Goal: Task Accomplishment & Management: Manage account settings

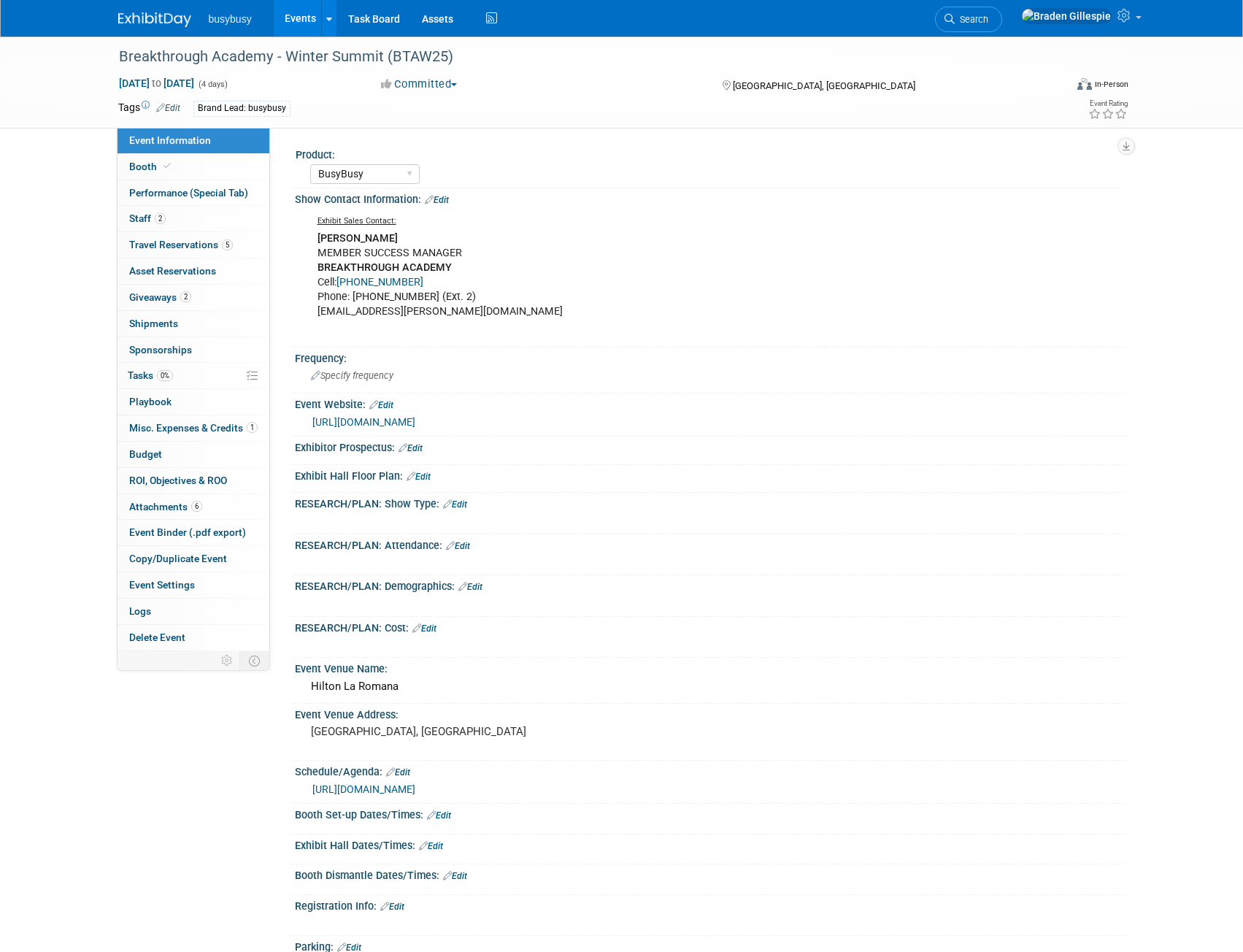
select select "BusyBusy"
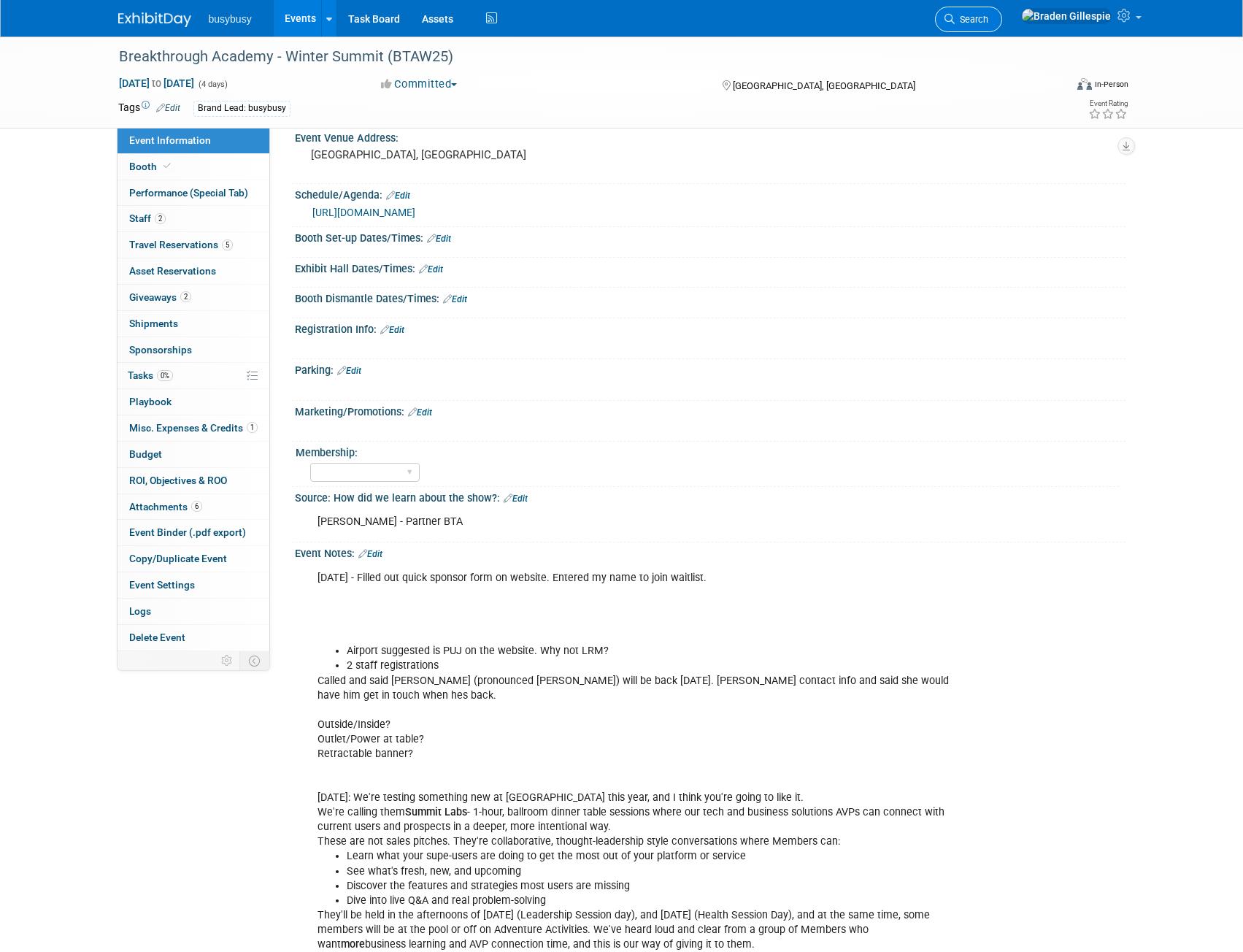
click at [988, 24] on span "Search" at bounding box center [971, 19] width 33 height 11
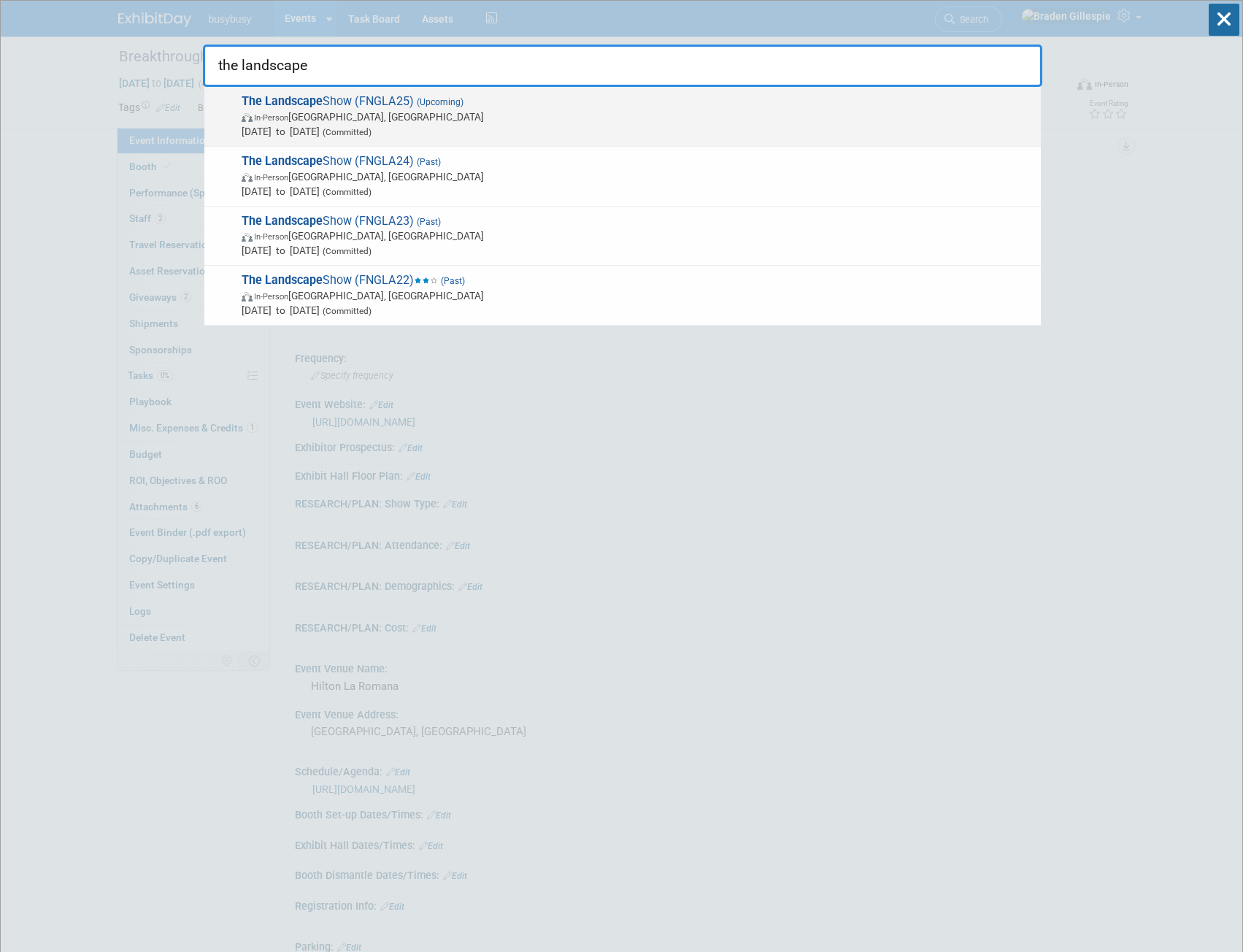
type input "the landscape"
click at [842, 138] on span "[DATE] to [DATE] (Committed)" at bounding box center [637, 132] width 792 height 15
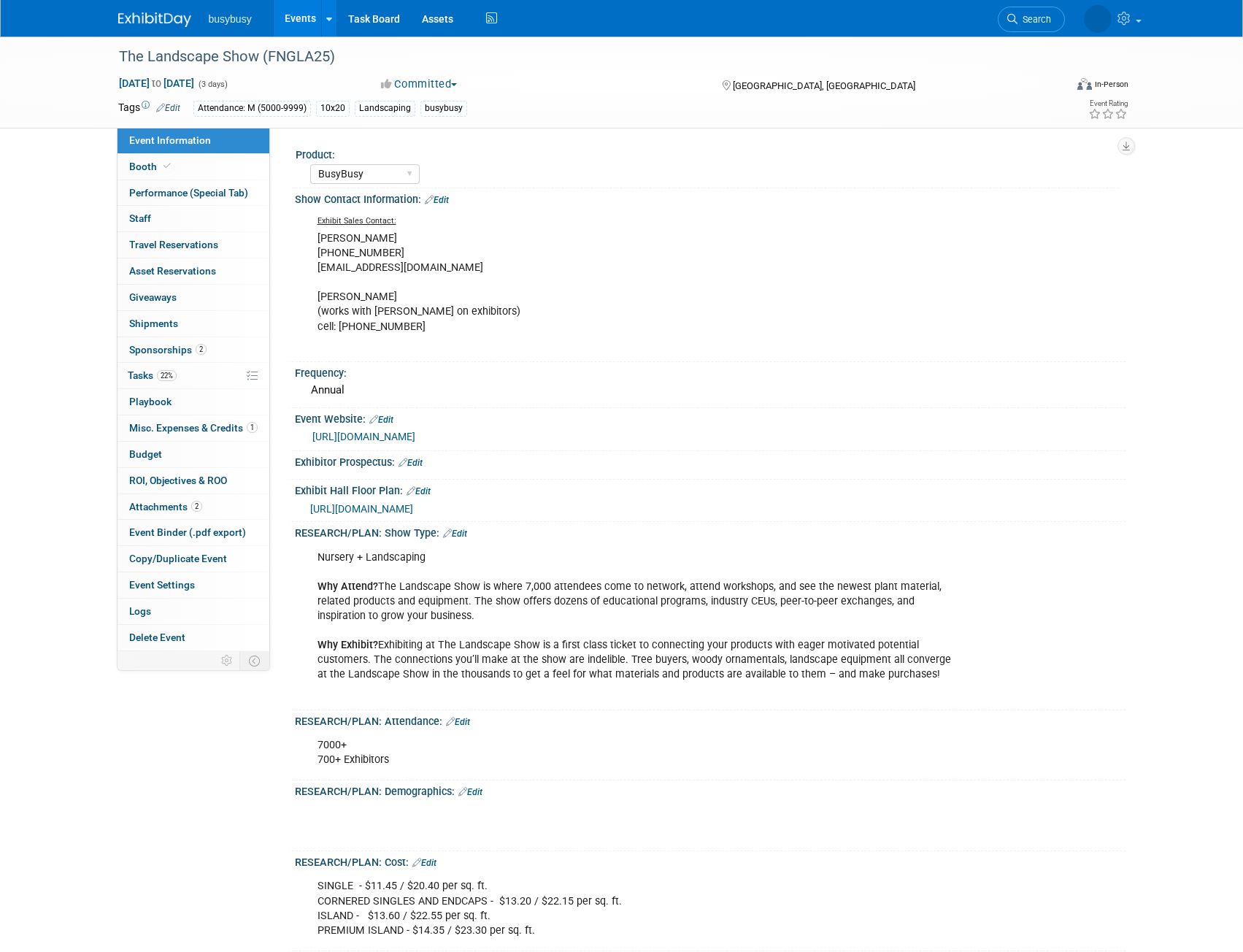
select select "BusyBusy"
click at [248, 166] on link "Booth" at bounding box center [193, 166] width 152 height 25
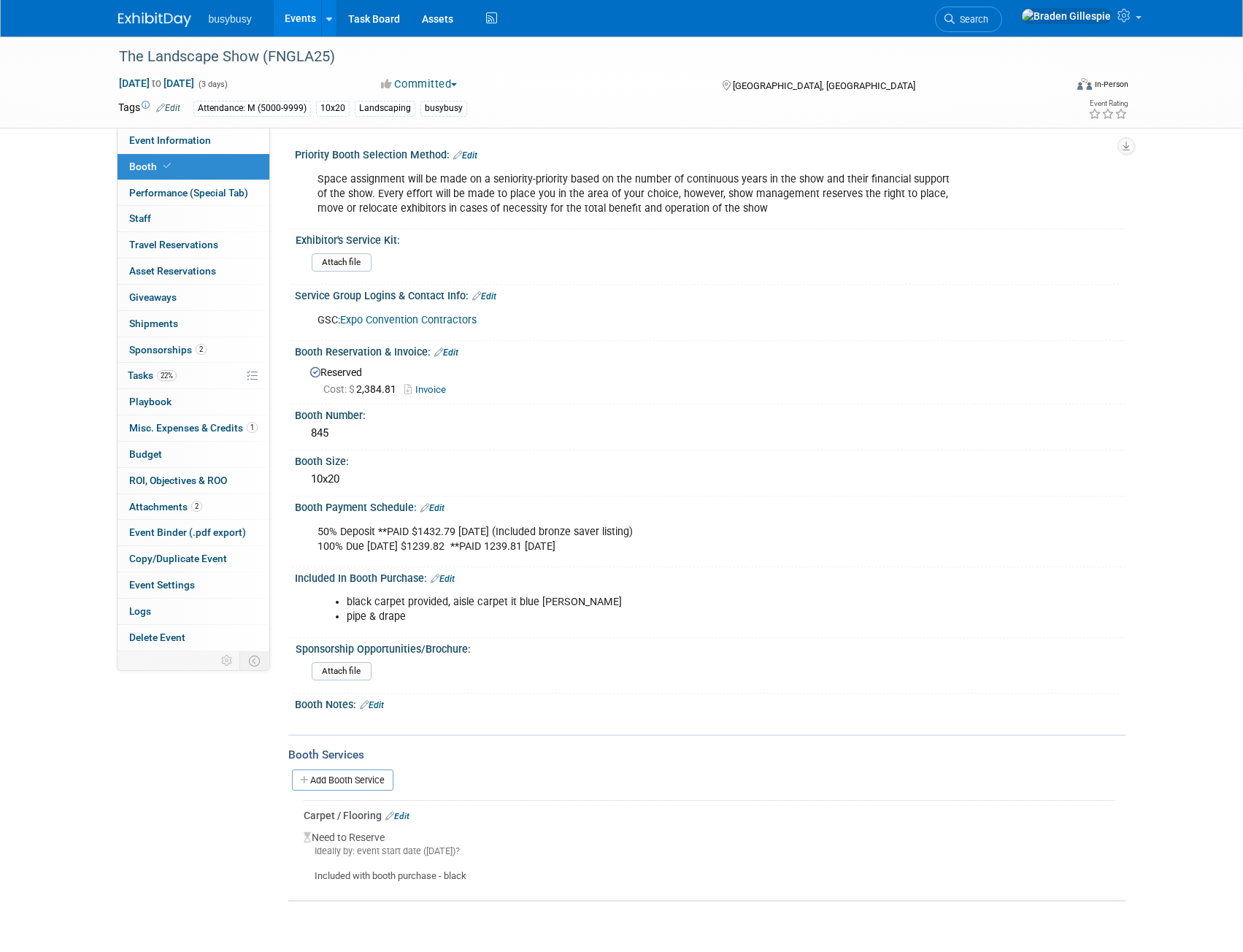
click at [489, 301] on link "Edit" at bounding box center [484, 297] width 24 height 10
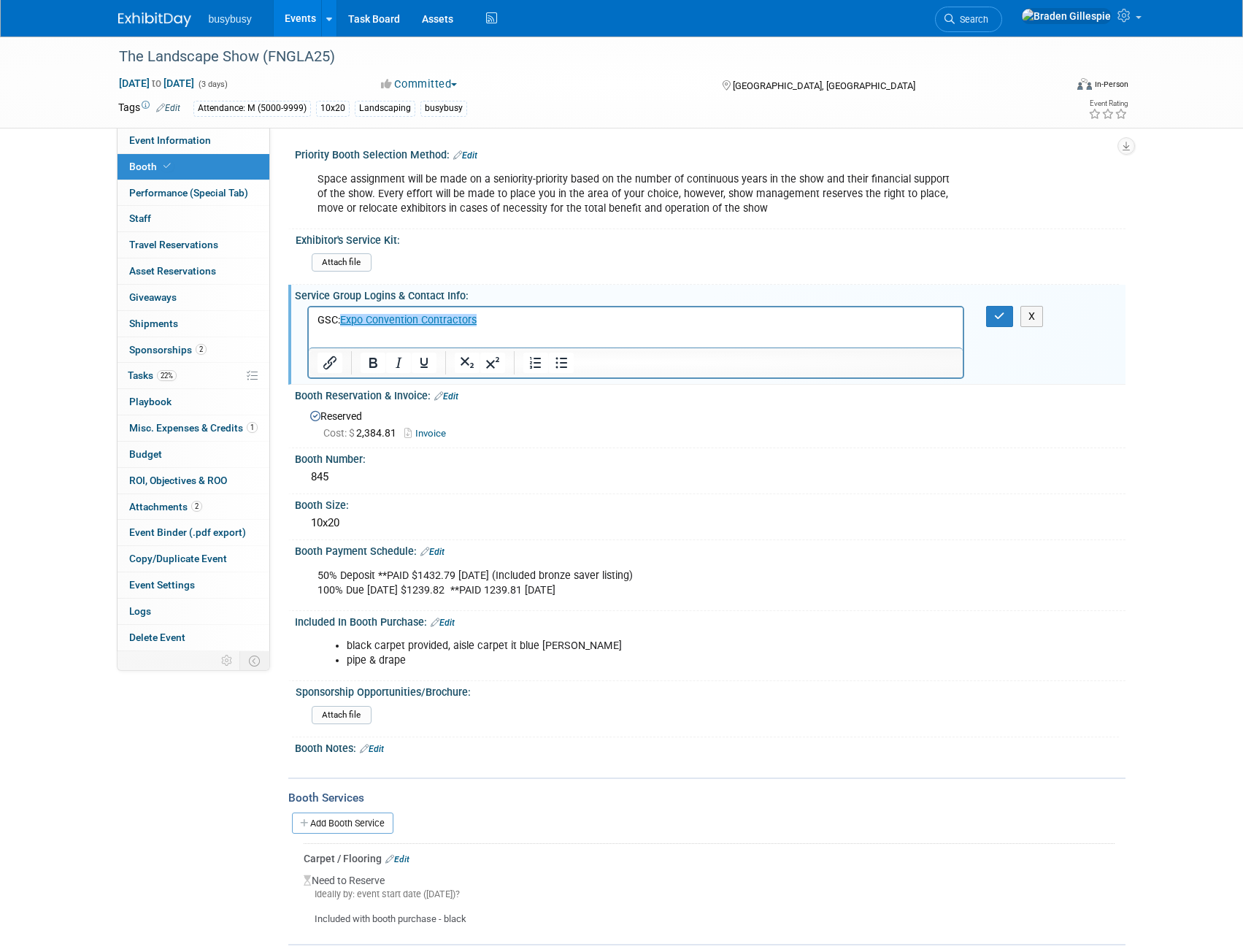
click at [537, 320] on p "GSC: Expo Convention Contractors﻿" at bounding box center [635, 320] width 637 height 15
drag, startPoint x: 366, startPoint y: 337, endPoint x: 334, endPoint y: 337, distance: 32.0
click at [334, 337] on p "LR: Qconnection" at bounding box center [635, 334] width 637 height 15
click at [321, 366] on icon "Insert/edit link" at bounding box center [330, 363] width 18 height 18
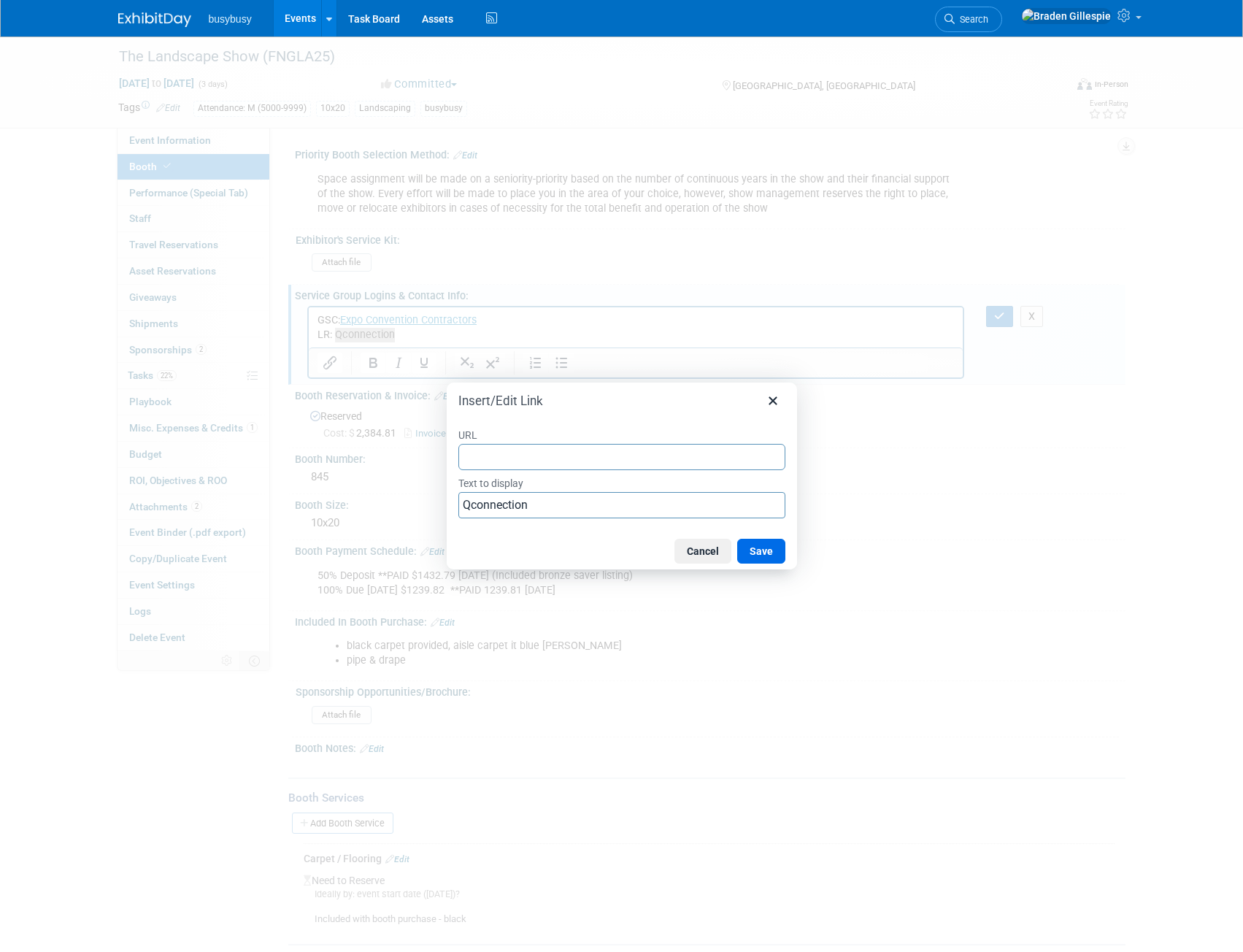
type input "https://www.prereg.net/qConnect/site/home.cfm?CFID=95686958&CFTOKEN=bbb67883f07…"
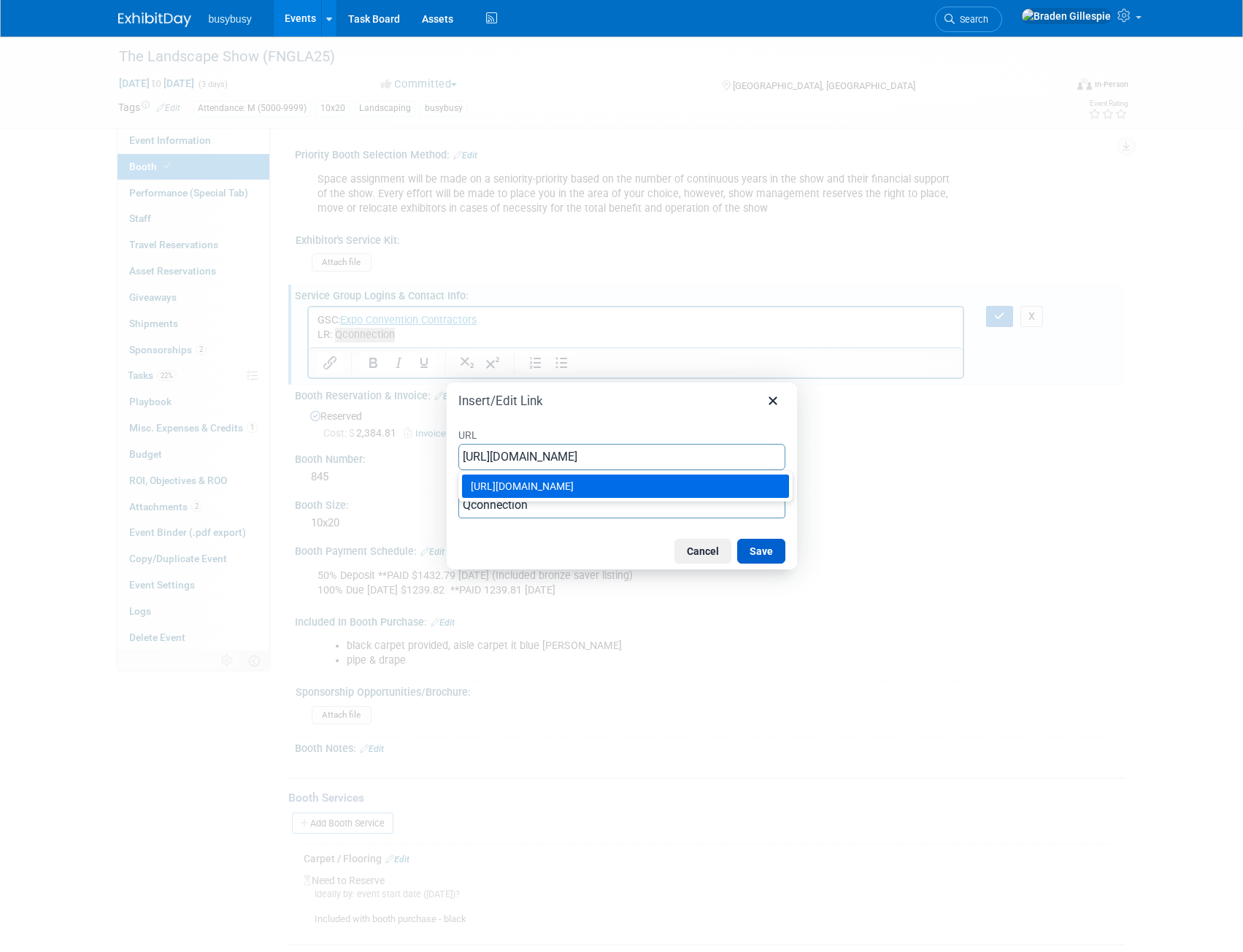
click at [757, 541] on button "Save" at bounding box center [761, 551] width 48 height 25
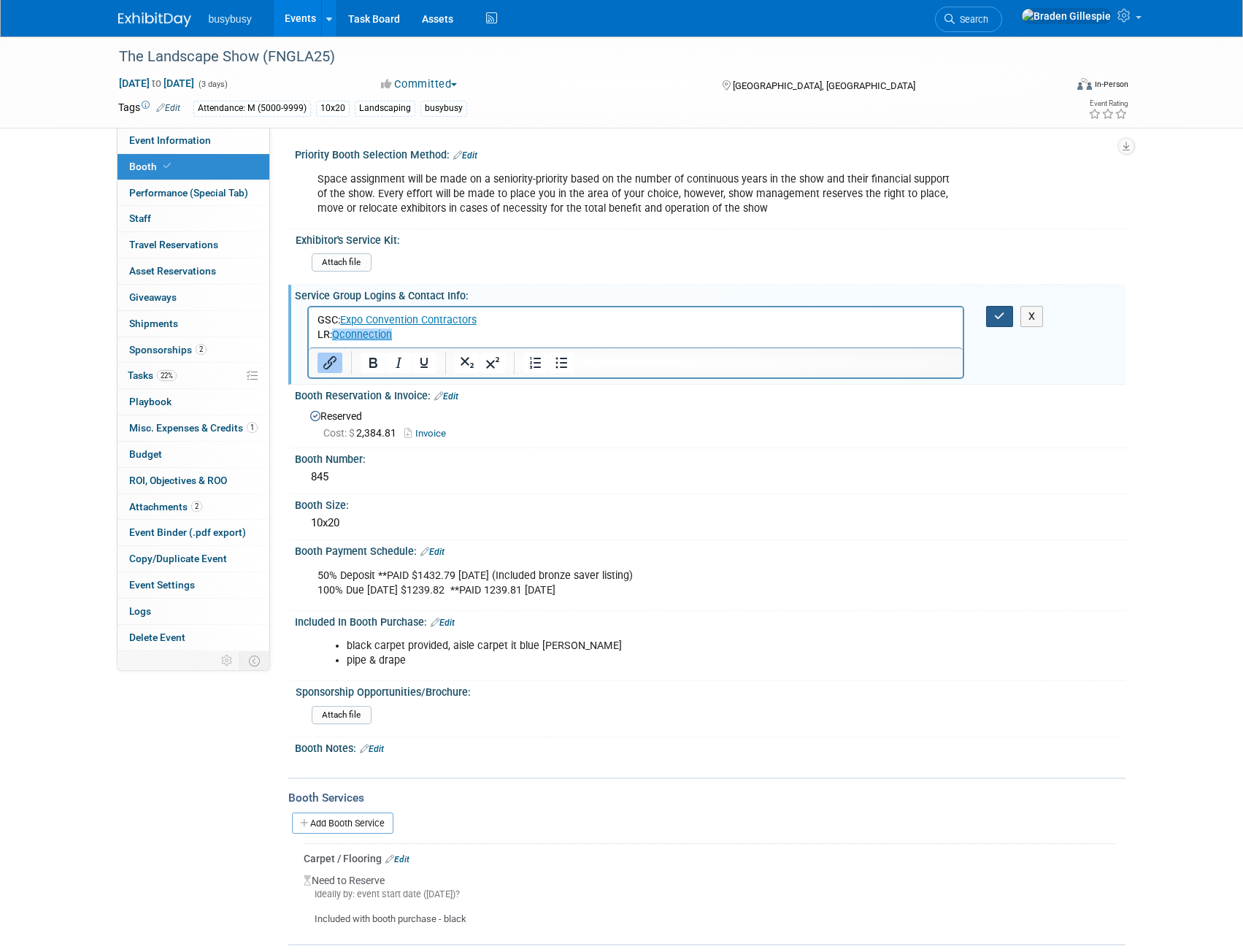
click at [994, 316] on icon "button" at bounding box center [999, 316] width 11 height 10
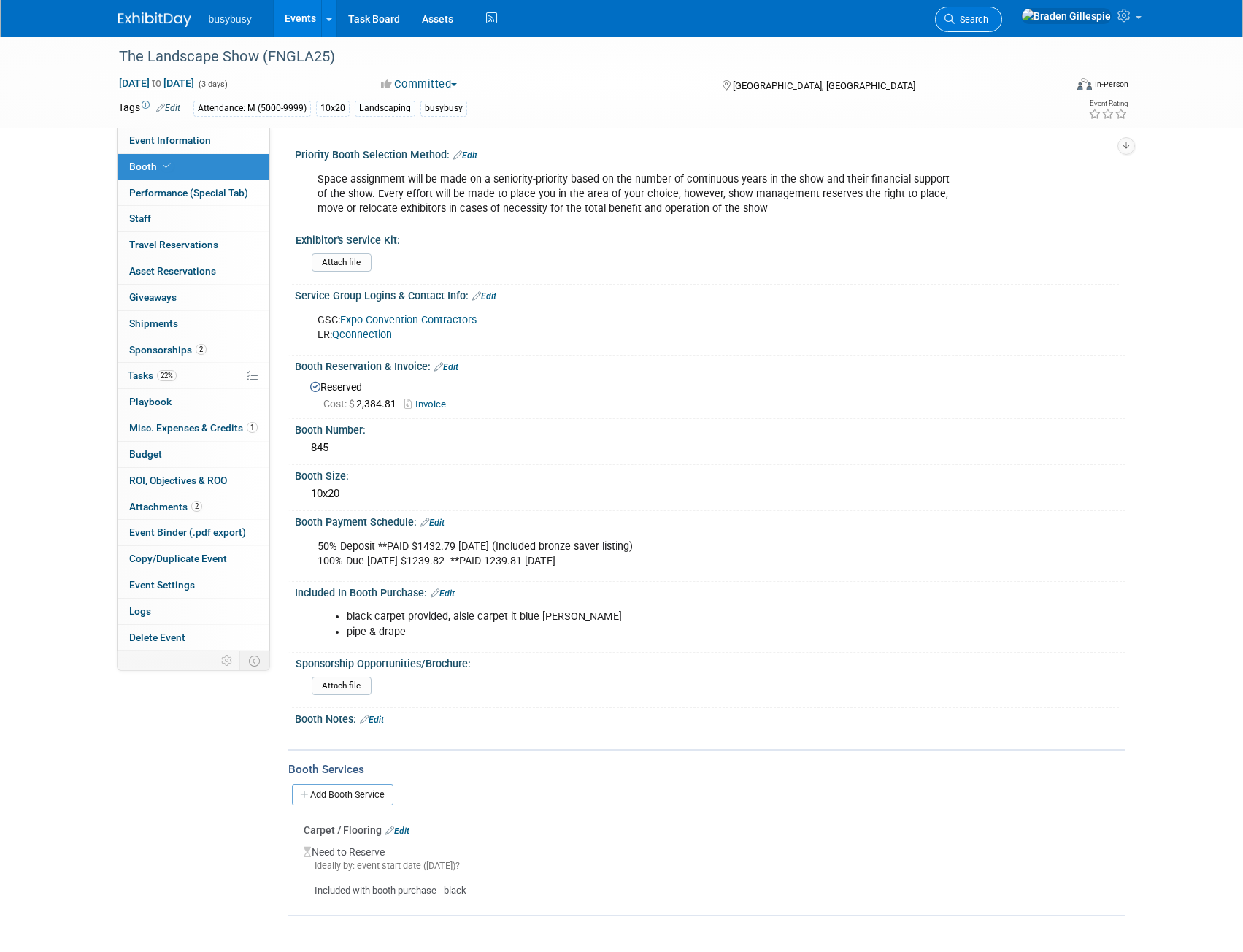
click at [988, 16] on span "Search" at bounding box center [971, 19] width 33 height 11
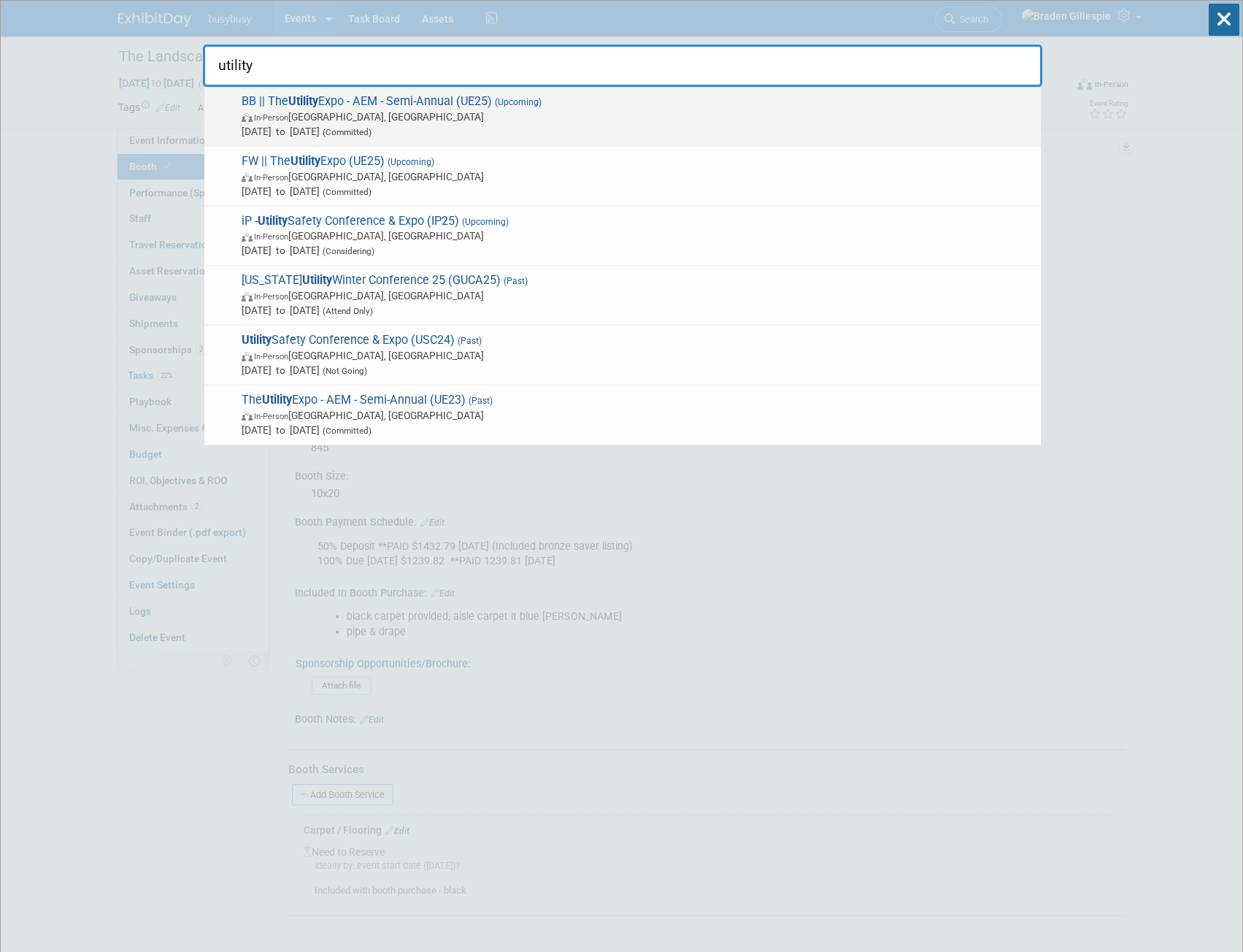
type input "utility"
click at [683, 137] on span "Oct 7, 2025 to Oct 9, 2025 (Committed)" at bounding box center [637, 132] width 792 height 15
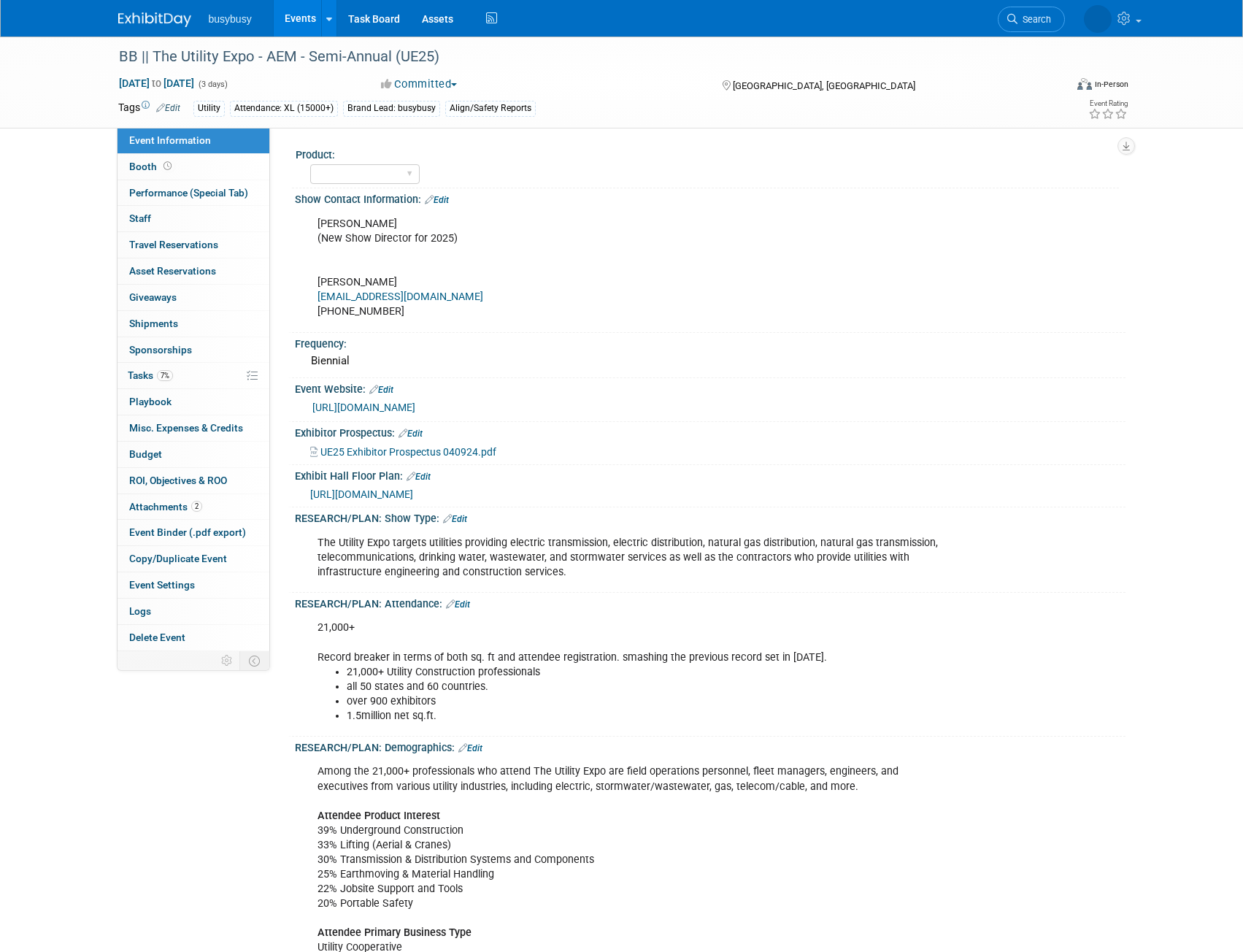
select select "Member"
click at [195, 164] on link "Booth" at bounding box center [193, 166] width 152 height 25
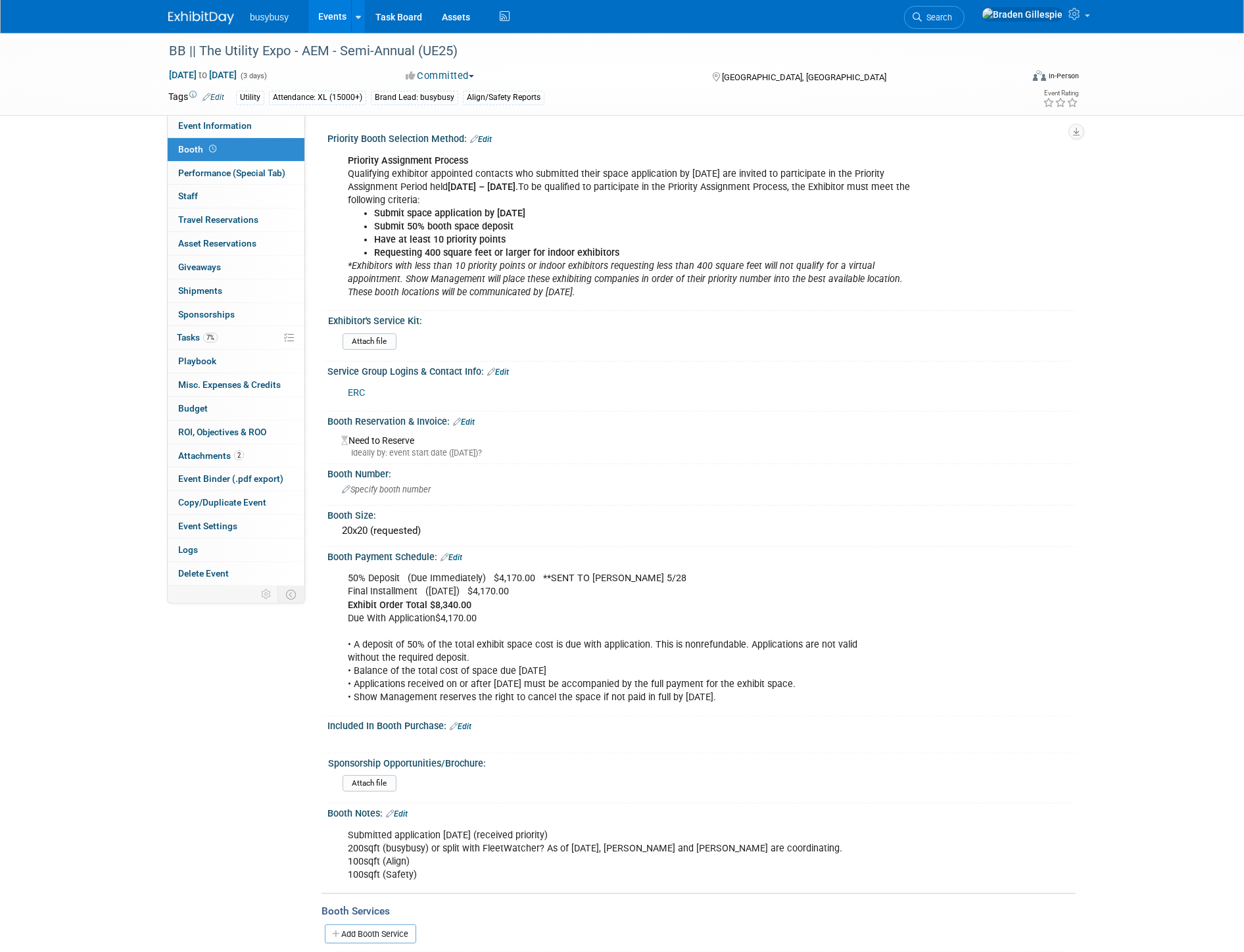
click at [501, 370] on link "Edit" at bounding box center [498, 372] width 21 height 9
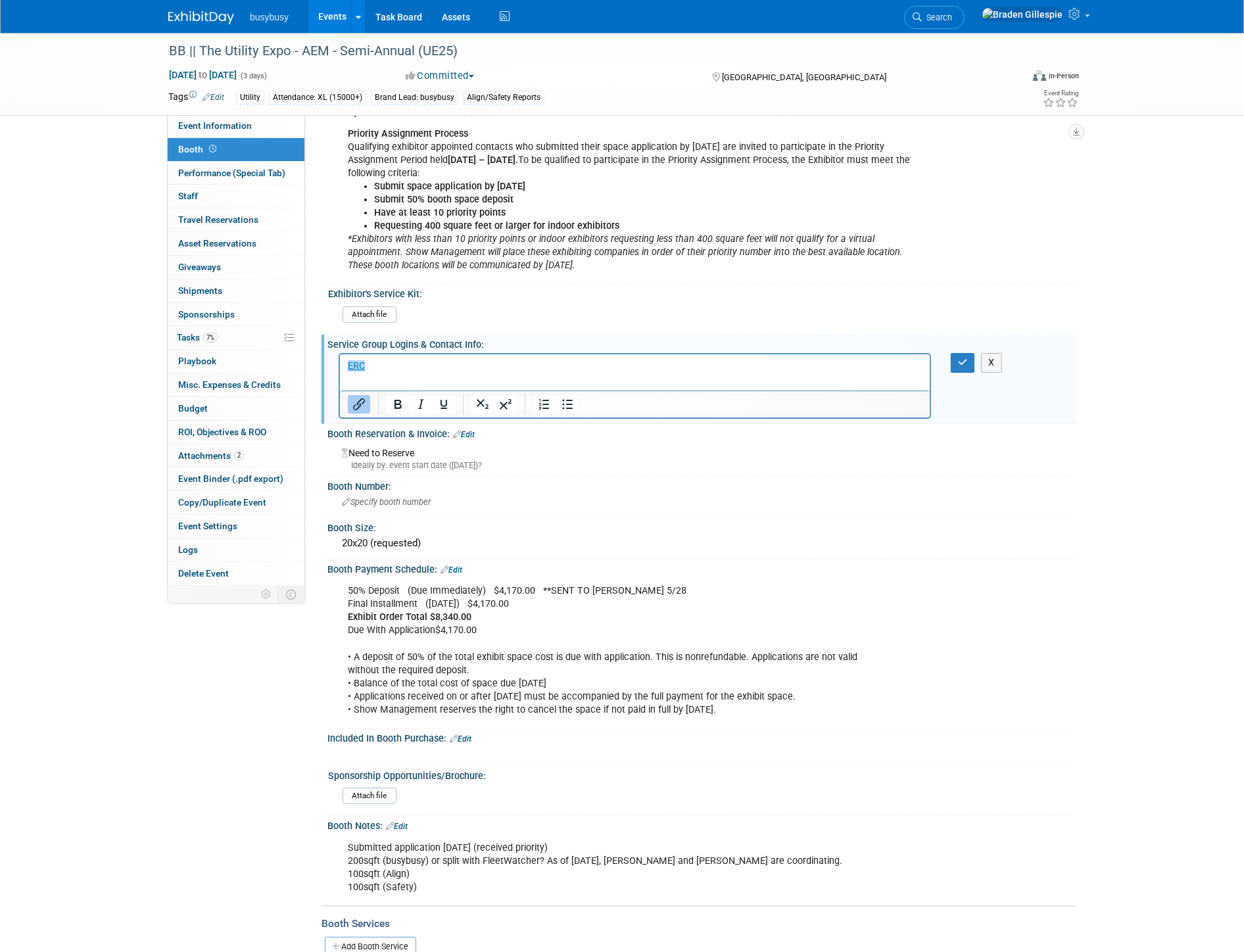
scroll to position [29, 0]
click at [388, 365] on p "﻿ERC" at bounding box center [635, 364] width 574 height 13
drag, startPoint x: 408, startPoint y: 380, endPoint x: 369, endPoint y: 374, distance: 39.5
click at [369, 374] on p "GSC: Fern" at bounding box center [635, 378] width 574 height 13
click at [354, 399] on icon "Insert/edit link" at bounding box center [359, 402] width 16 height 16
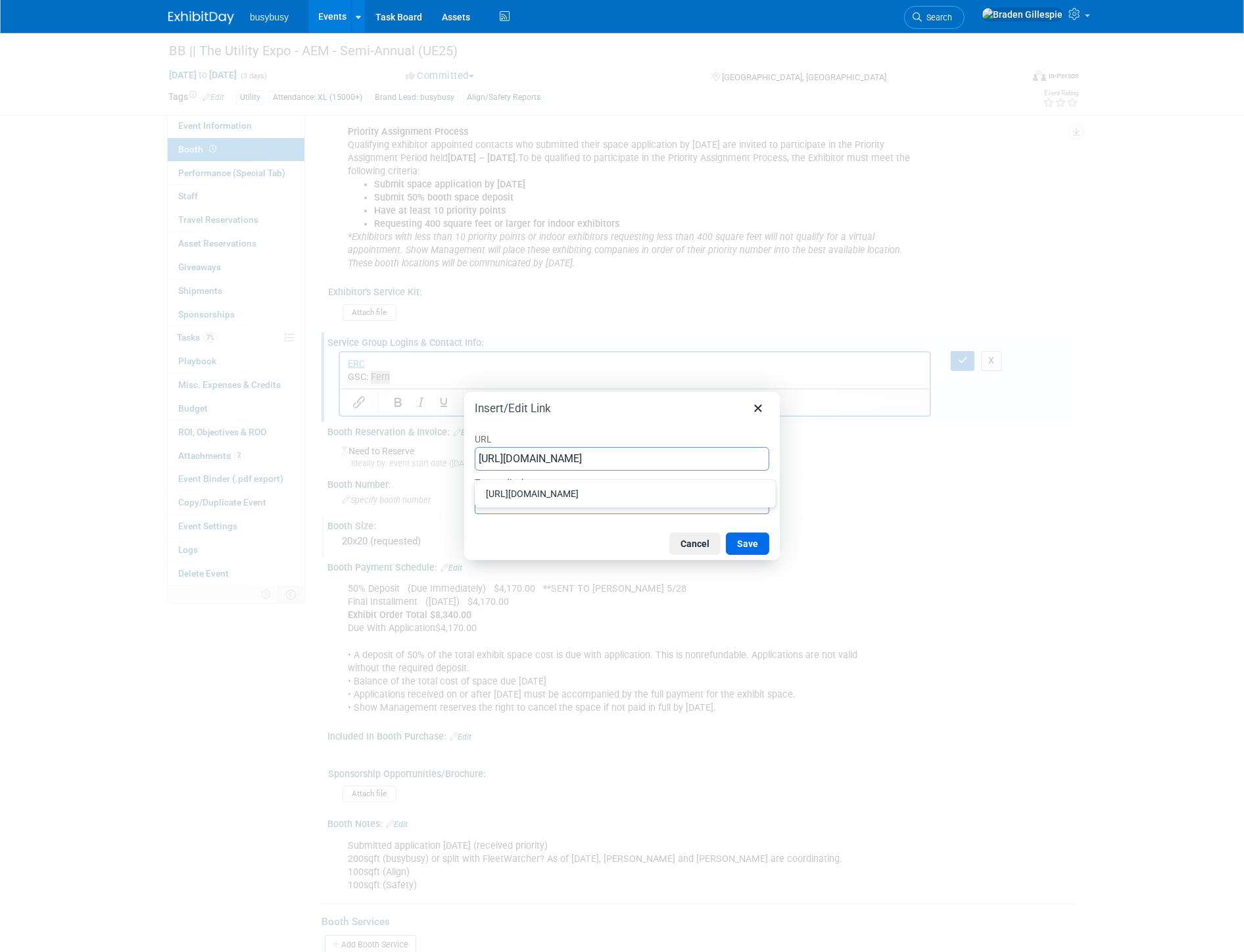
click at [758, 539] on button "Save" at bounding box center [747, 544] width 44 height 22
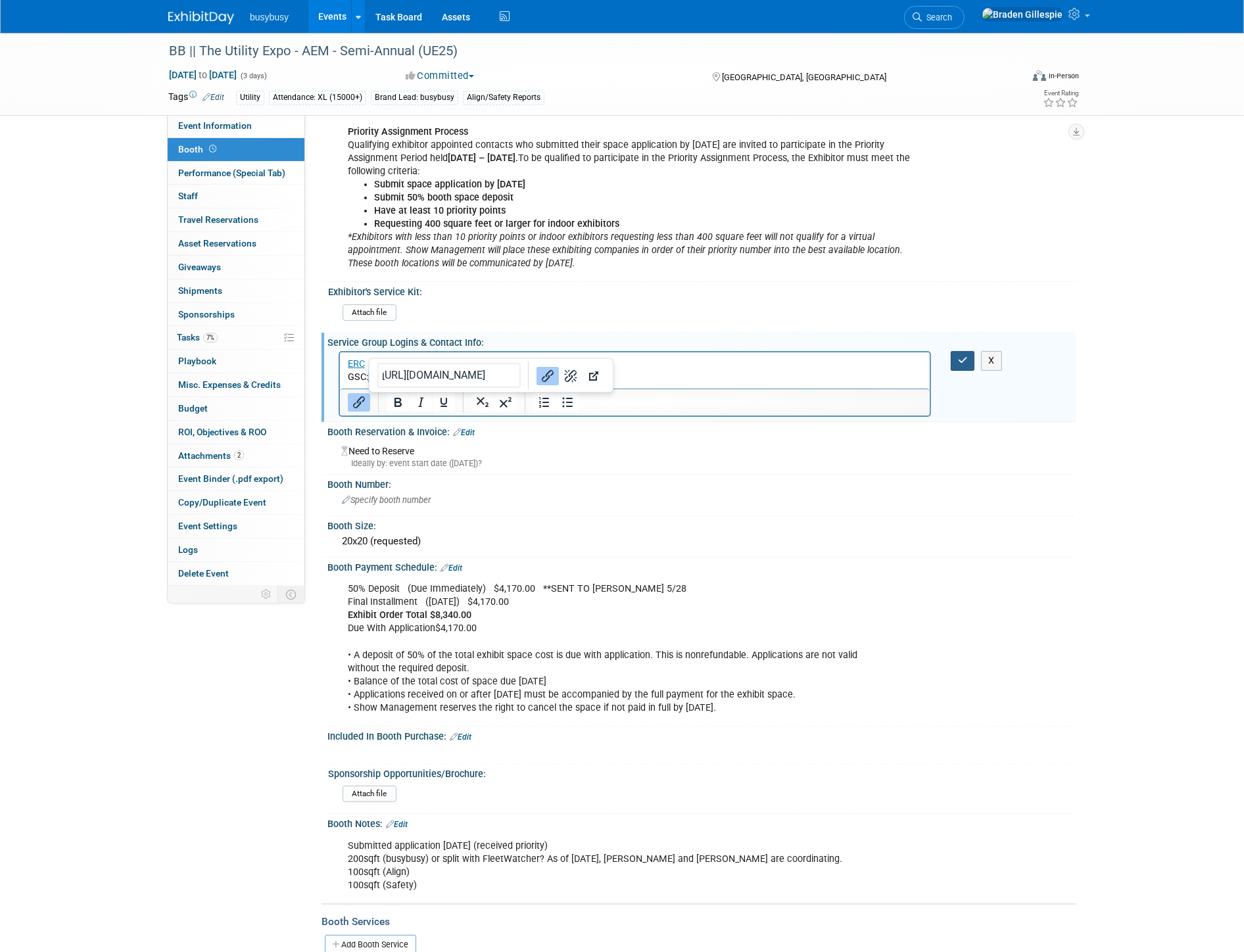
click at [967, 360] on icon "button" at bounding box center [963, 360] width 10 height 9
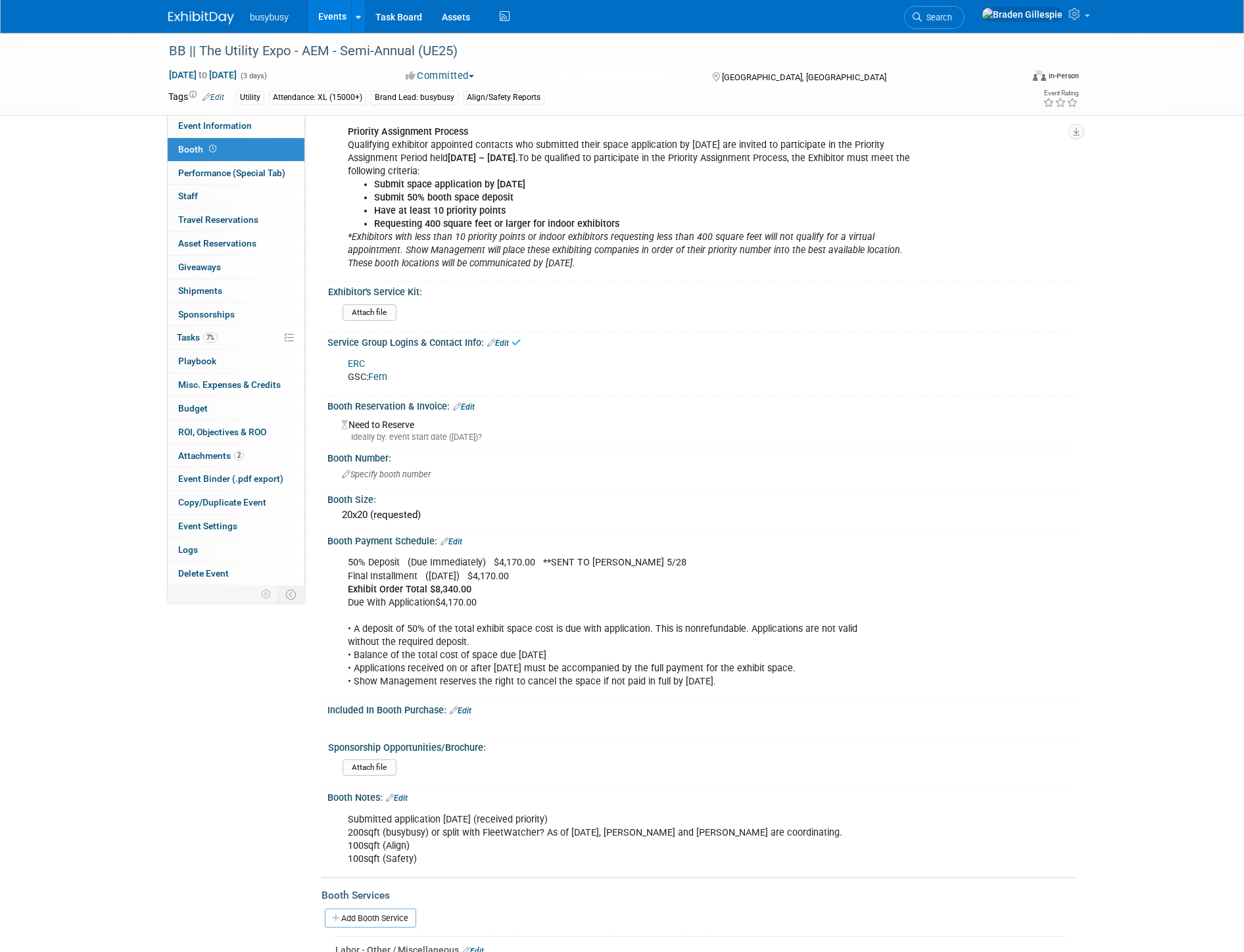
click at [965, 31] on li "Search" at bounding box center [934, 16] width 60 height 32
click at [952, 19] on span "Search" at bounding box center [937, 17] width 30 height 10
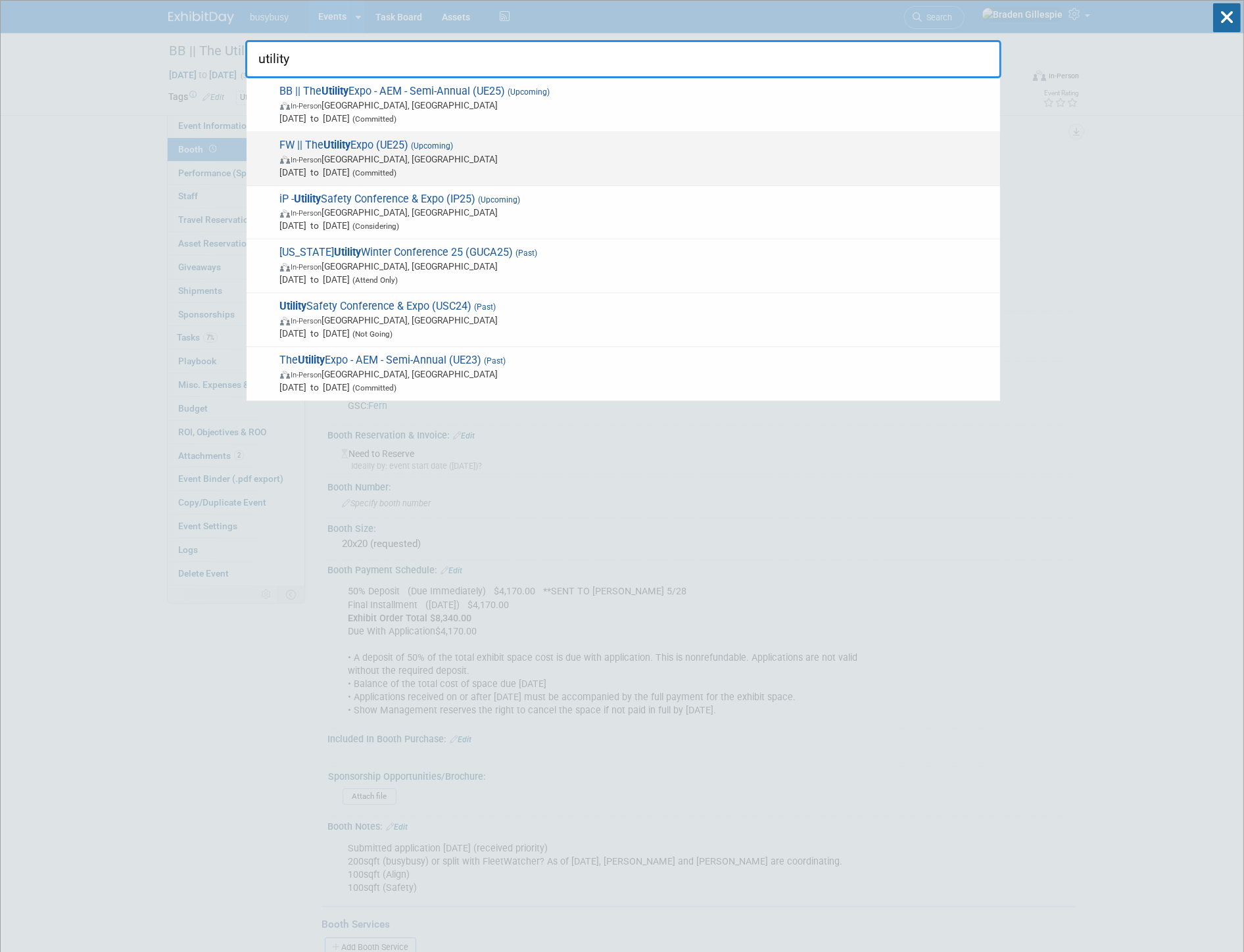
type input "utility"
click at [784, 153] on span "In-Person Louisville, KY" at bounding box center [637, 159] width 714 height 13
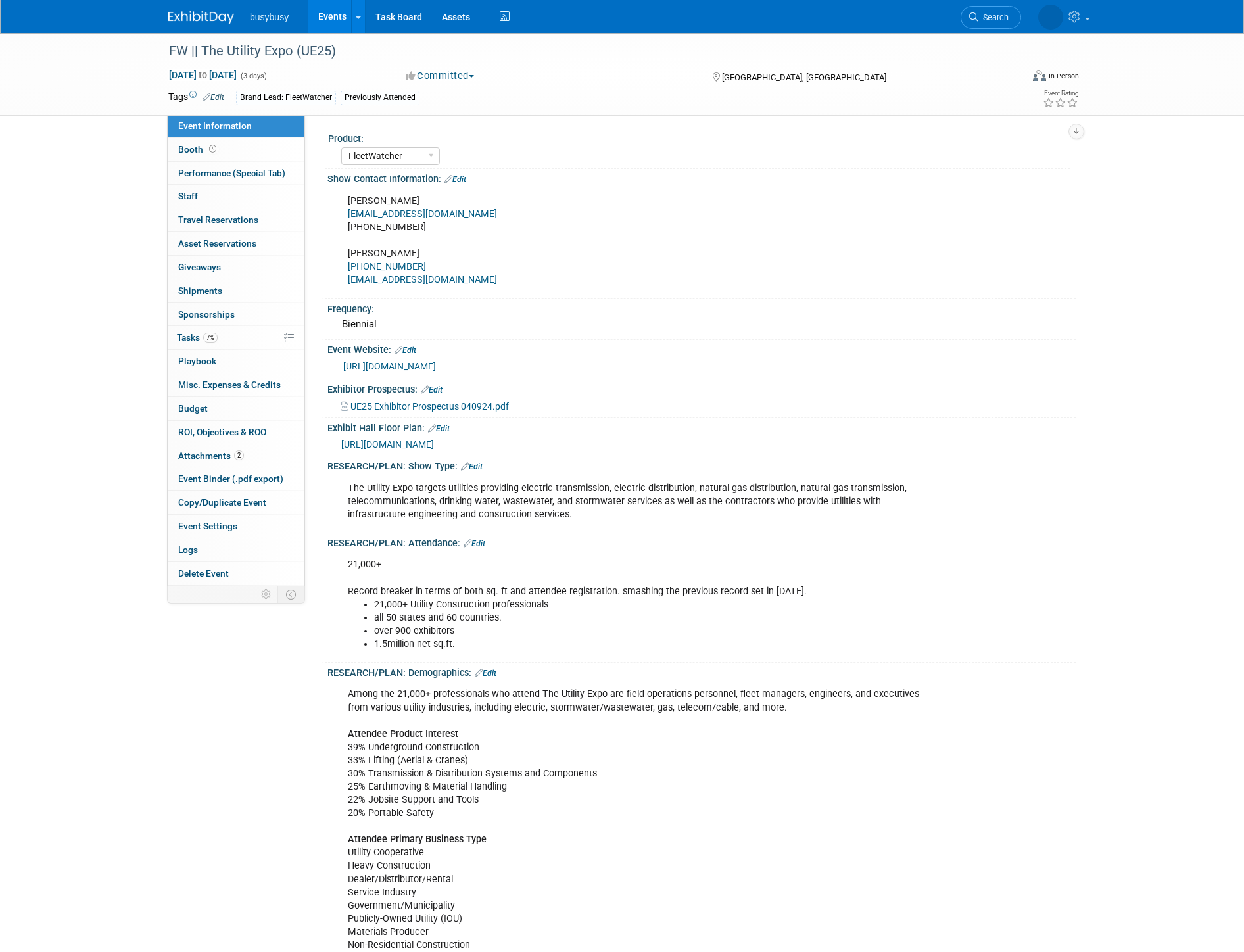
select select "FleetWatcher"
select select "Member"
click at [234, 157] on link "Booth" at bounding box center [236, 149] width 137 height 23
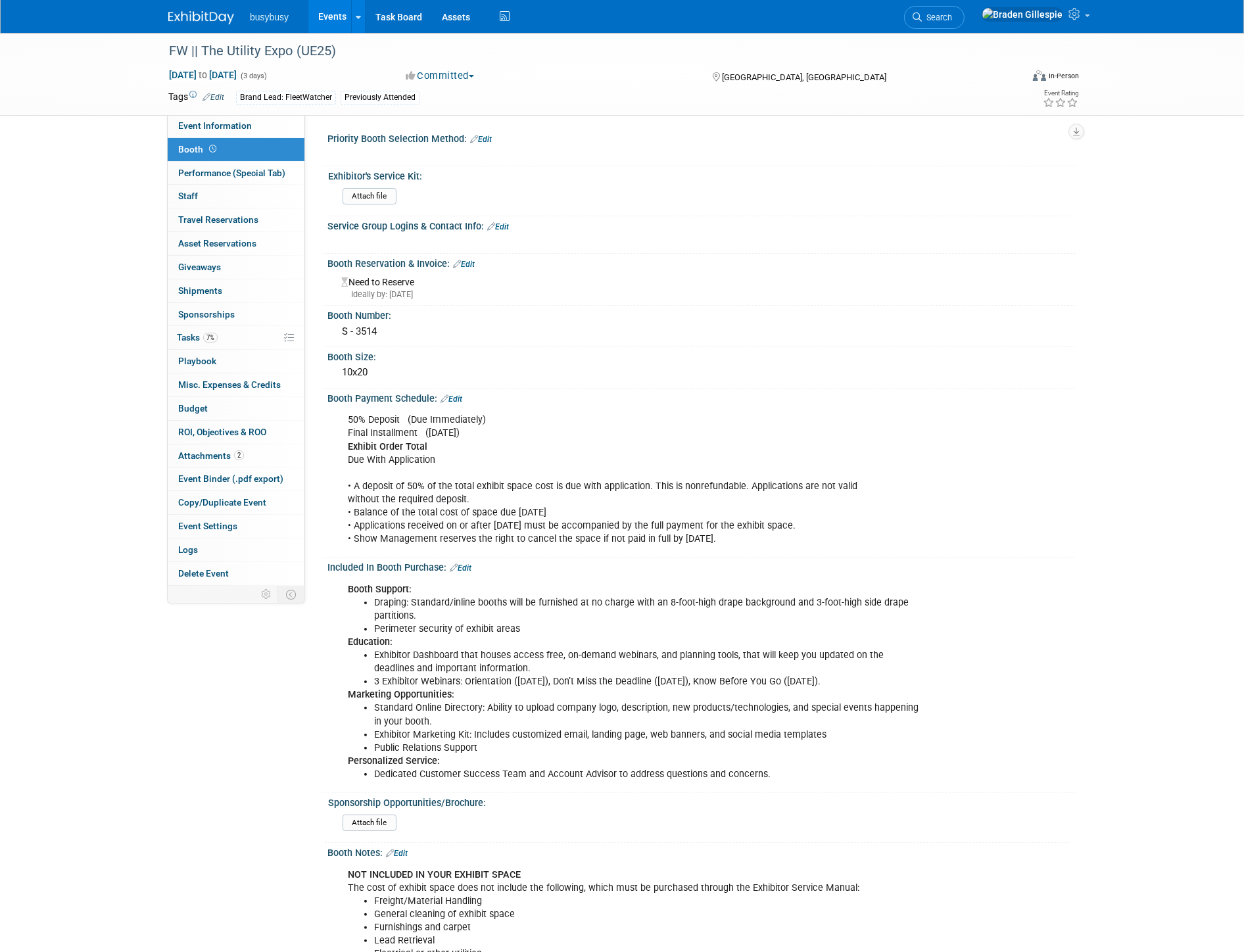
click at [497, 227] on link "Edit" at bounding box center [498, 227] width 21 height 9
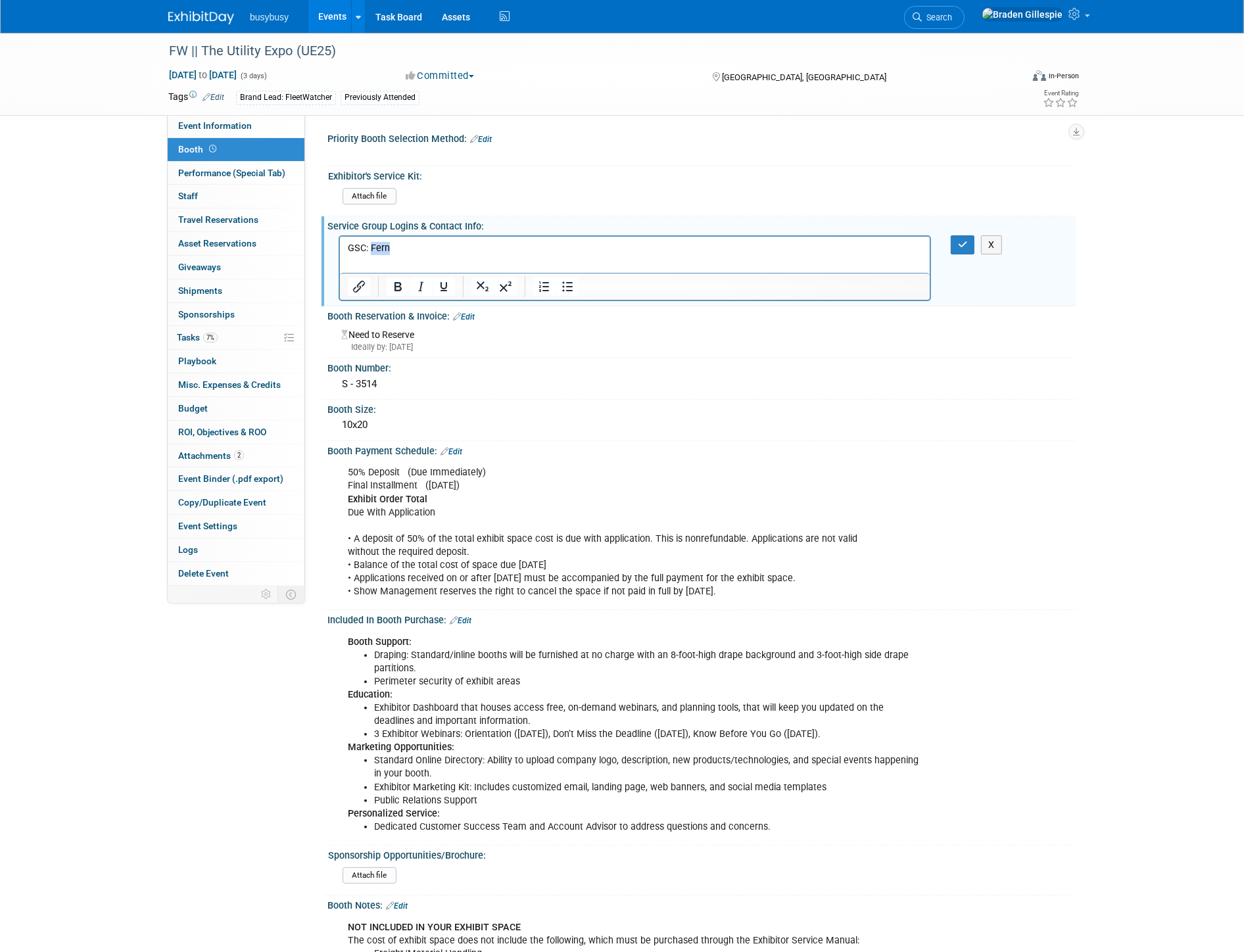
drag, startPoint x: 398, startPoint y: 244, endPoint x: 370, endPoint y: 250, distance: 28.6
click at [370, 250] on p "GSC: Fern" at bounding box center [635, 248] width 574 height 13
click at [356, 285] on icon "Insert/edit link" at bounding box center [359, 287] width 16 height 16
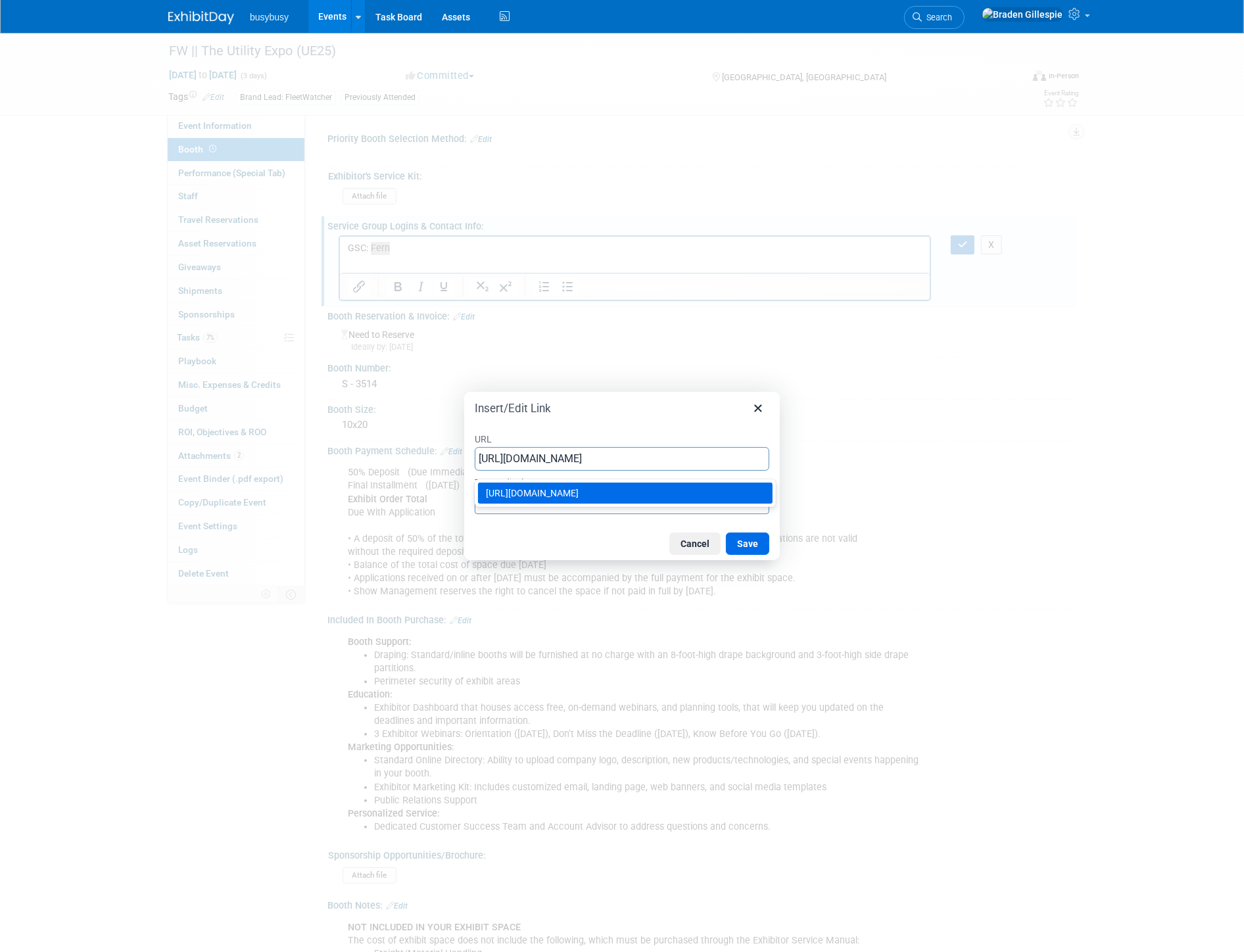
type input "https://www.fernoneview.com/login"
click at [722, 548] on div "Cancel Save" at bounding box center [716, 544] width 105 height 22
click at [735, 549] on button "Save" at bounding box center [747, 544] width 44 height 22
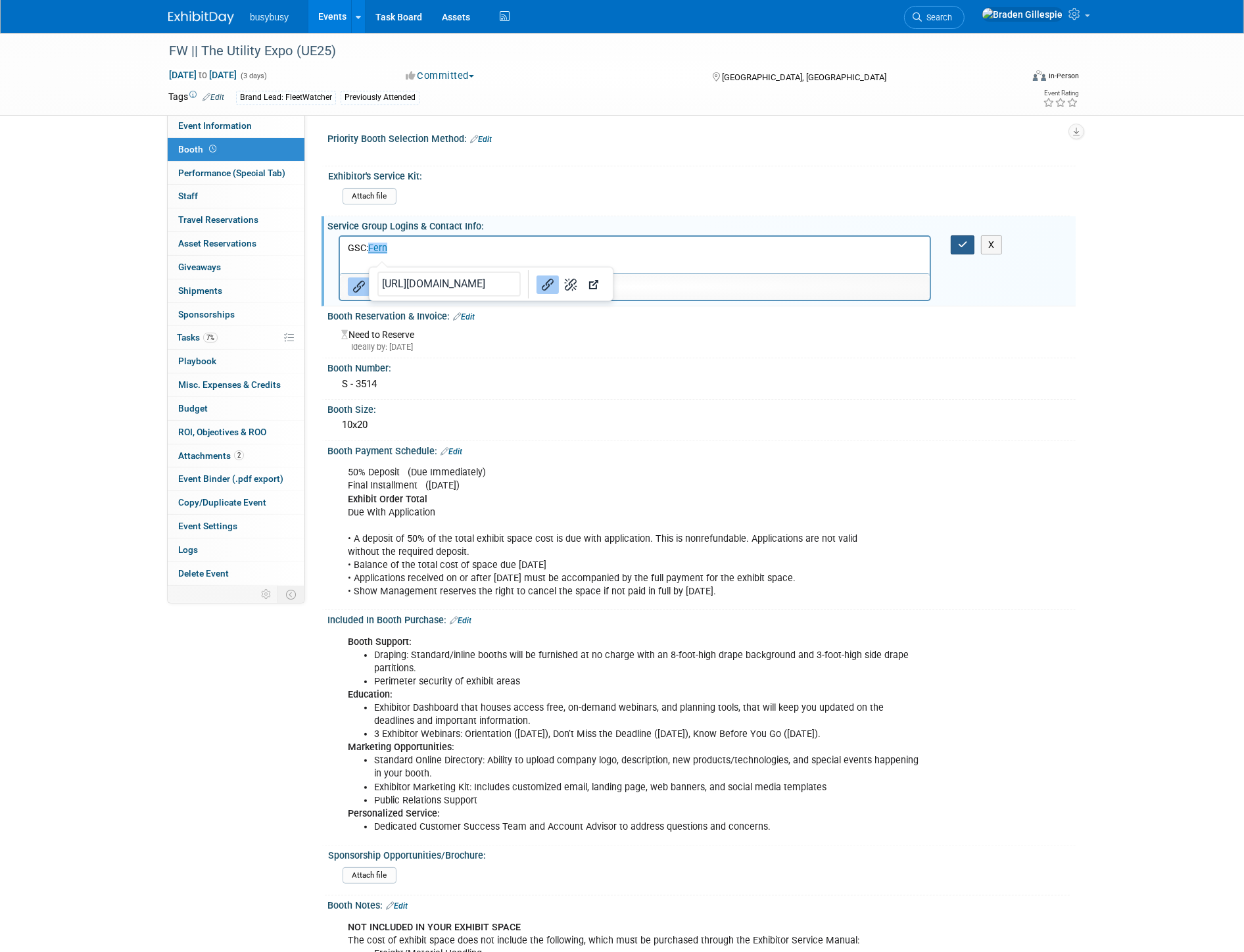
click at [956, 248] on button "button" at bounding box center [963, 245] width 24 height 19
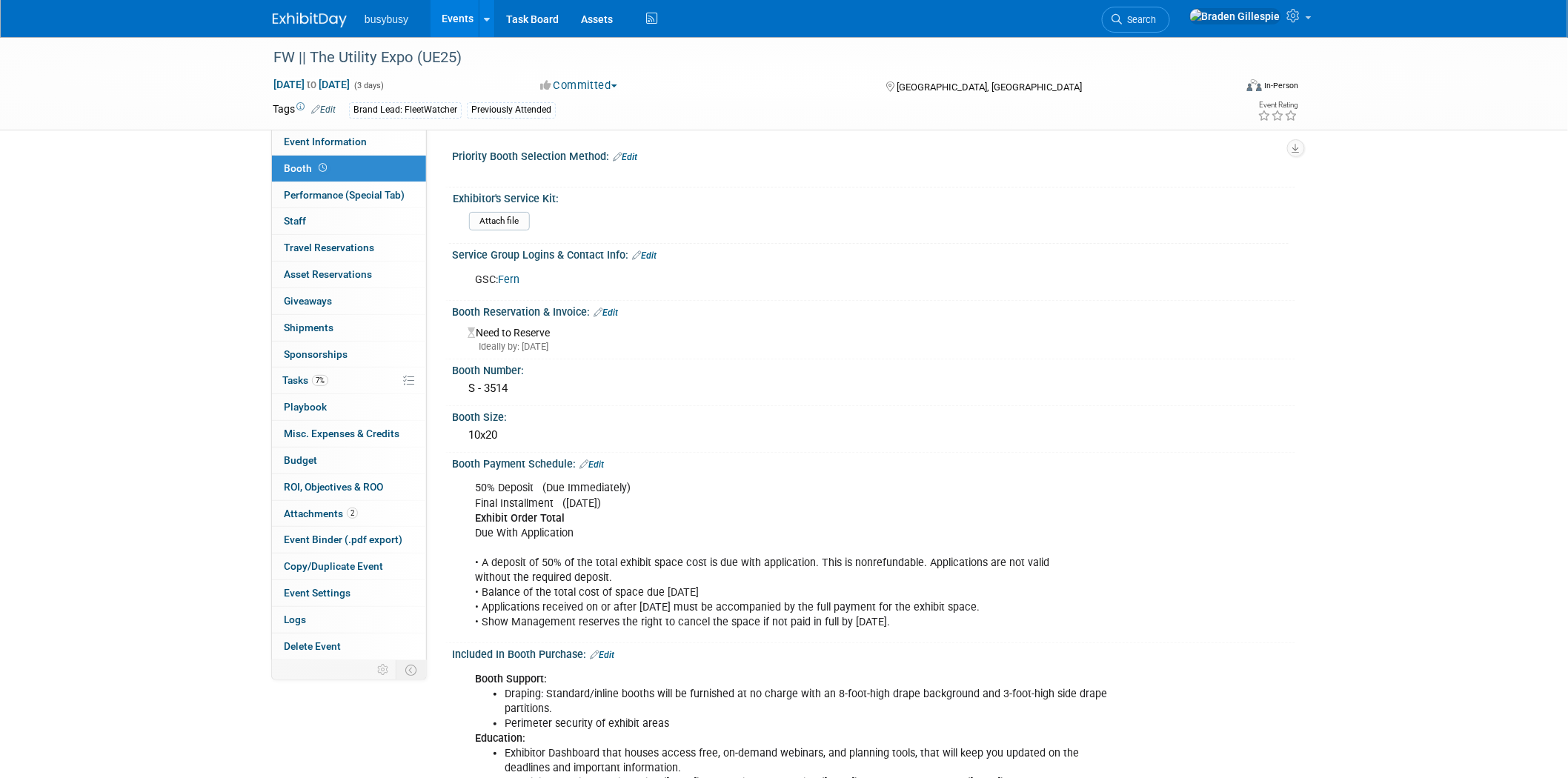
click at [309, 23] on img at bounding box center [309, 20] width 74 height 15
